Goal: Navigation & Orientation: Find specific page/section

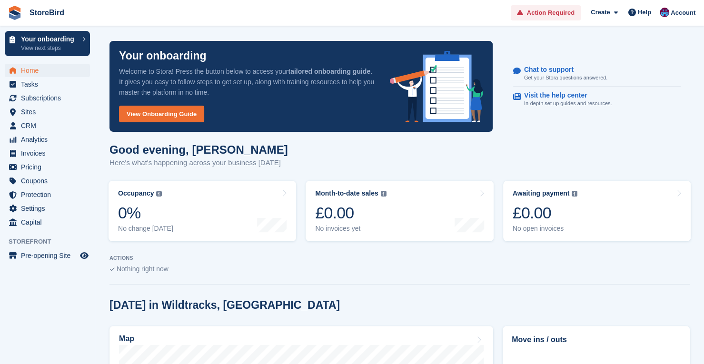
drag, startPoint x: 225, startPoint y: 7, endPoint x: 191, endPoint y: 13, distance: 34.4
click at [191, 13] on span "StoreBird Action Required Create Subscription Invoice Contact Deal Discount Pag…" at bounding box center [352, 13] width 704 height 26
click at [52, 115] on span "Sites" at bounding box center [49, 111] width 57 height 13
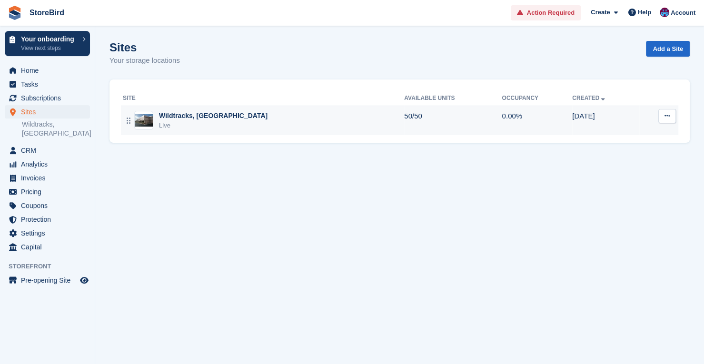
click at [666, 116] on icon at bounding box center [666, 116] width 5 height 6
click at [610, 196] on p "Map" at bounding box center [630, 192] width 83 height 12
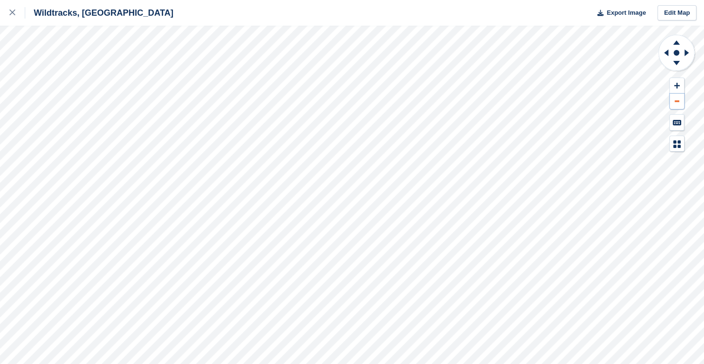
click at [673, 105] on button at bounding box center [677, 102] width 14 height 16
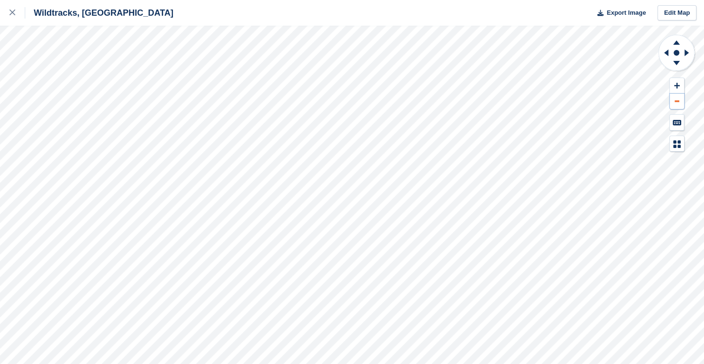
click at [673, 105] on button at bounding box center [677, 102] width 14 height 16
click at [15, 14] on div at bounding box center [18, 12] width 16 height 11
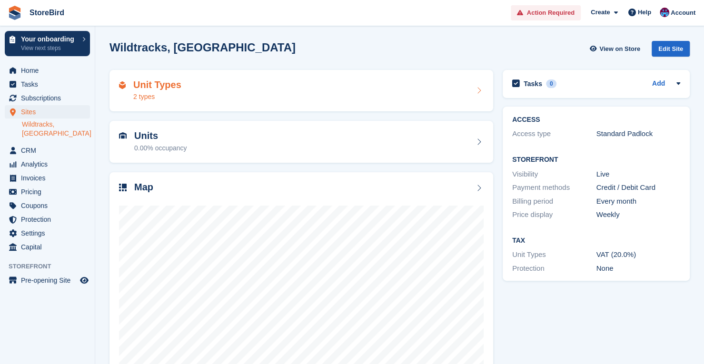
click at [360, 83] on div "Unit Types 2 types" at bounding box center [301, 90] width 365 height 23
